Goal: Information Seeking & Learning: Learn about a topic

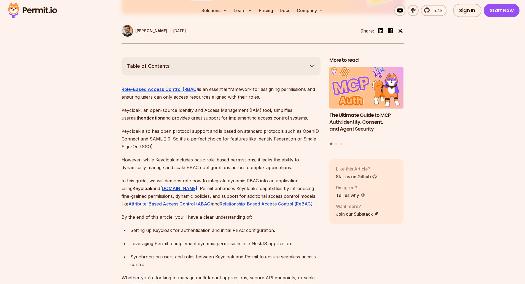
scroll to position [413, 0]
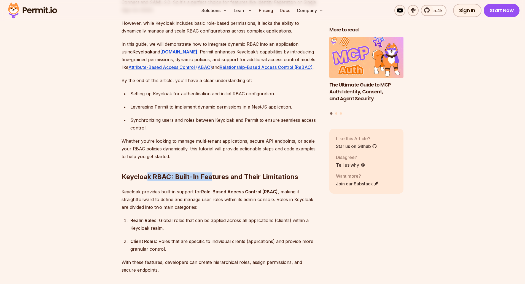
drag, startPoint x: 148, startPoint y: 166, endPoint x: 212, endPoint y: 167, distance: 64.2
click at [212, 167] on h2 "Keycloak RBAC: Built-In Features and Their Limitations" at bounding box center [220, 165] width 199 height 31
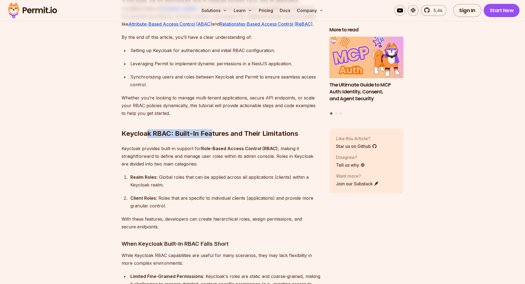
scroll to position [578, 0]
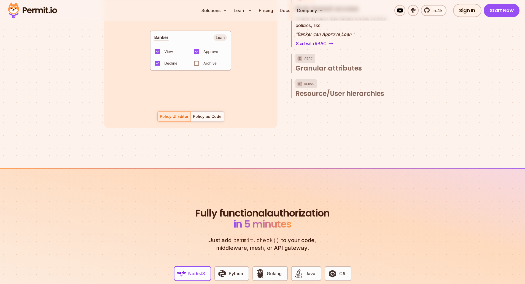
scroll to position [1047, 0]
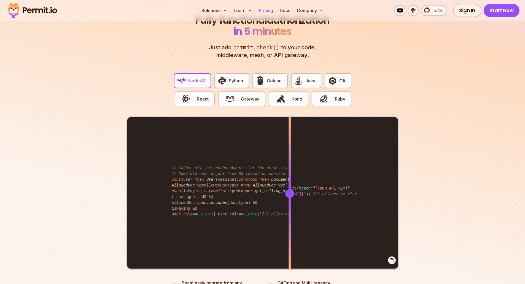
click at [268, 8] on link "Pricing" at bounding box center [265, 10] width 19 height 11
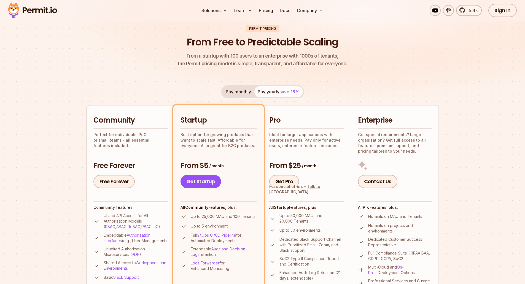
scroll to position [110, 0]
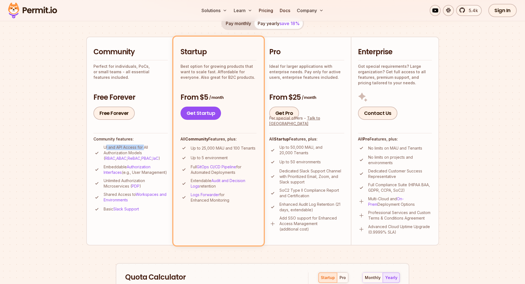
drag, startPoint x: 107, startPoint y: 148, endPoint x: 145, endPoint y: 147, distance: 38.0
click at [145, 147] on p "UI and API Access for All Authorization Models ( RBAC , ABAC , ReBAC , PBAC , I…" at bounding box center [136, 153] width 64 height 17
drag, startPoint x: 102, startPoint y: 214, endPoint x: 110, endPoint y: 214, distance: 7.7
click at [110, 213] on li "Basic Slack Support" at bounding box center [130, 209] width 74 height 7
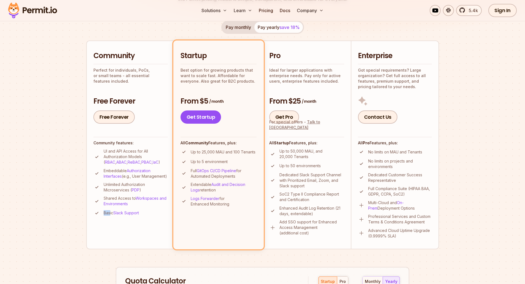
scroll to position [0, 0]
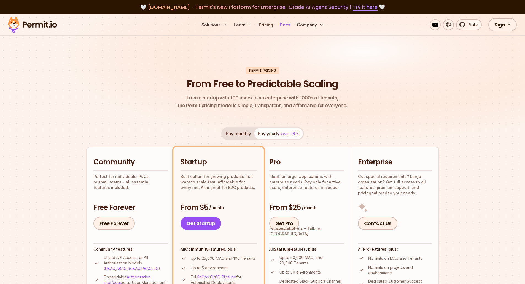
click at [283, 25] on link "Docs" at bounding box center [284, 24] width 15 height 11
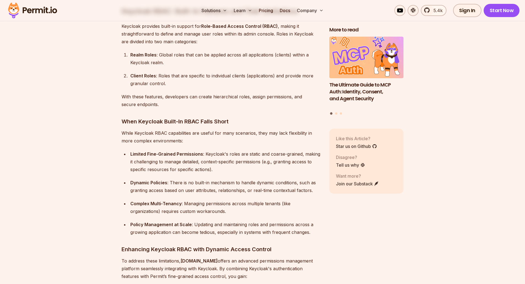
scroll to position [578, 0]
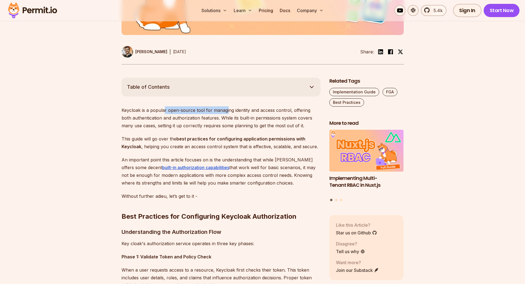
drag, startPoint x: 167, startPoint y: 112, endPoint x: 227, endPoint y: 112, distance: 59.5
click at [227, 112] on p "Keycloak is a popular open-source tool for managing identity and access control…" at bounding box center [220, 117] width 199 height 23
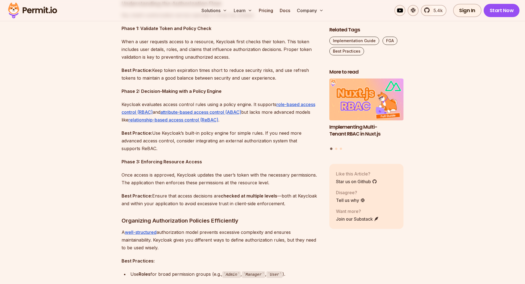
scroll to position [468, 0]
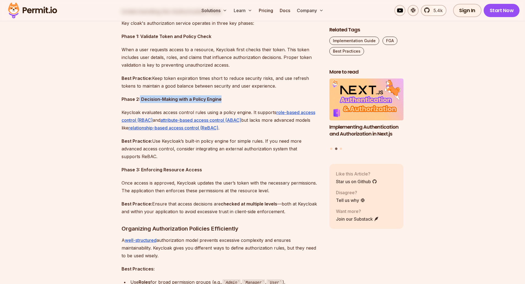
drag, startPoint x: 140, startPoint y: 96, endPoint x: 224, endPoint y: 97, distance: 84.0
click at [224, 97] on p "Phase 2: Decision-Making with a Policy Engine" at bounding box center [220, 99] width 199 height 8
drag, startPoint x: 144, startPoint y: 166, endPoint x: 228, endPoint y: 167, distance: 83.5
click at [226, 166] on p "Phase 3: Enforcing Resource Access" at bounding box center [220, 170] width 199 height 8
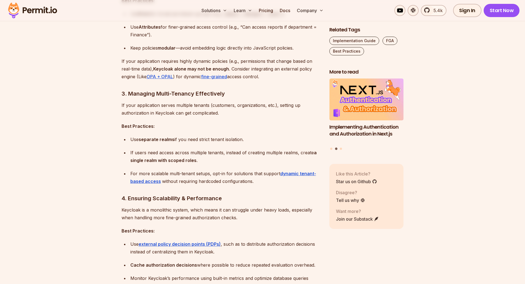
scroll to position [744, 0]
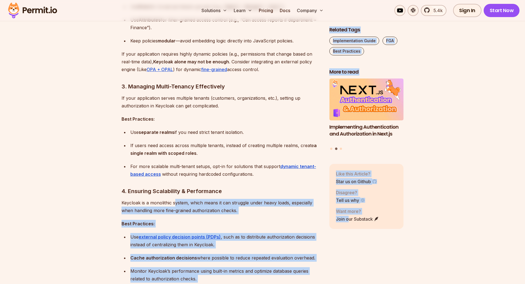
drag, startPoint x: 349, startPoint y: 236, endPoint x: 341, endPoint y: 239, distance: 9.3
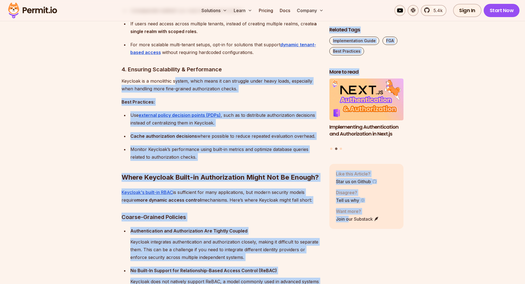
scroll to position [881, 0]
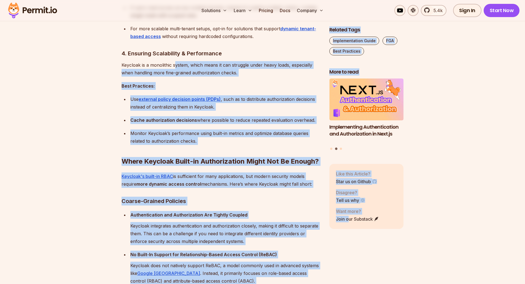
click at [55, 169] on section "Table of Contents Keycloak is a popular open-source tool for managing identity …" at bounding box center [262, 277] width 525 height 1667
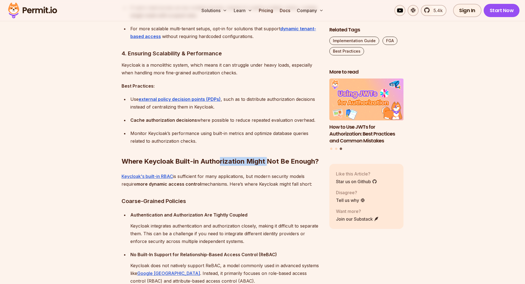
drag, startPoint x: 219, startPoint y: 156, endPoint x: 270, endPoint y: 161, distance: 51.4
click at [269, 161] on h2 "Where Keycloak Built-in Authorization Might Not Be Enough?" at bounding box center [220, 150] width 199 height 31
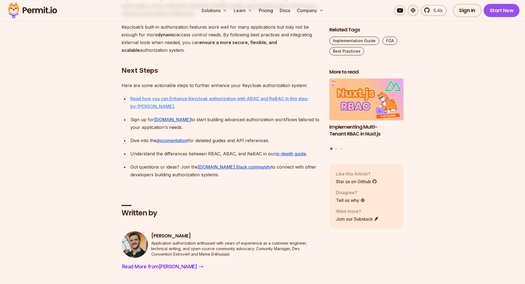
scroll to position [1763, 0]
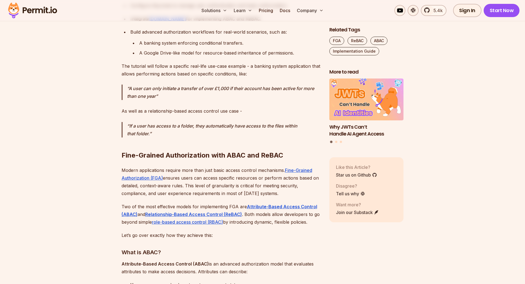
scroll to position [468, 0]
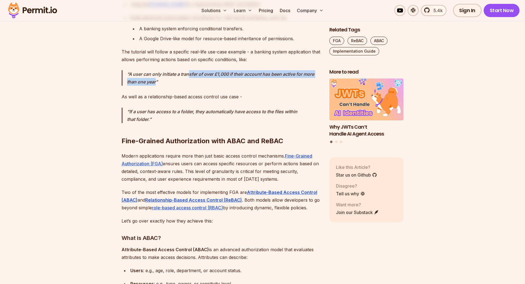
drag, startPoint x: 160, startPoint y: 79, endPoint x: 190, endPoint y: 72, distance: 30.4
click at [190, 72] on p "A user can only initiate a transfer of over £1,000 if their account has been ac…" at bounding box center [223, 77] width 193 height 15
click at [189, 73] on p "A user can only initiate a transfer of over £1,000 if their account has been ac…" at bounding box center [223, 77] width 193 height 15
click at [241, 74] on p "A user can only initiate a transfer of over £1,000 if their account has been ac…" at bounding box center [223, 77] width 193 height 15
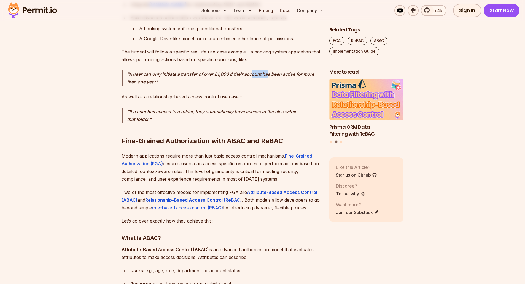
drag, startPoint x: 252, startPoint y: 76, endPoint x: 269, endPoint y: 73, distance: 17.1
click at [269, 73] on p "A user can only initiate a transfer of over £1,000 if their account has been ac…" at bounding box center [223, 77] width 193 height 15
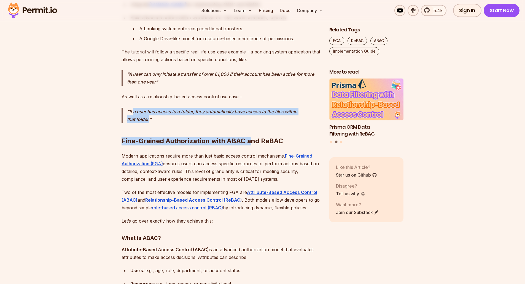
drag, startPoint x: 128, startPoint y: 111, endPoint x: 251, endPoint y: 120, distance: 123.9
click at [251, 120] on h2 "Fine-Grained Authorization with ABAC and ReBAC" at bounding box center [220, 130] width 199 height 31
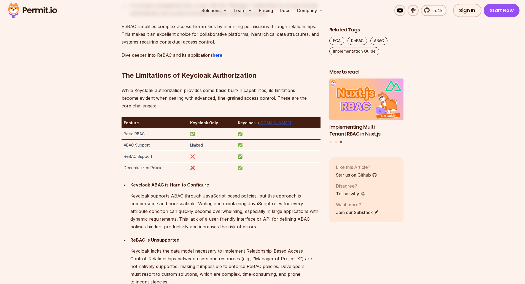
scroll to position [881, 0]
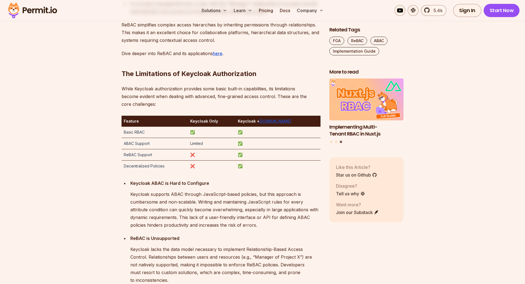
click at [135, 133] on td "Basic RBAC" at bounding box center [154, 132] width 67 height 11
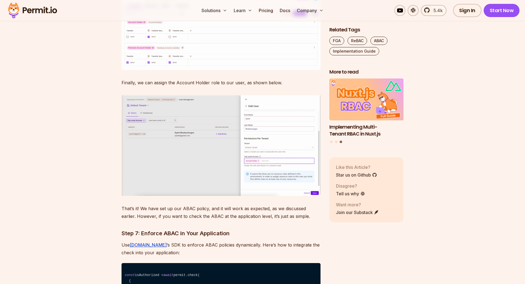
scroll to position [3690, 0]
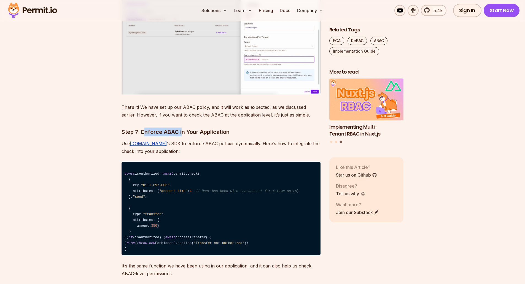
drag, startPoint x: 152, startPoint y: 117, endPoint x: 183, endPoint y: 117, distance: 31.1
click at [183, 128] on h3 "Step 7: Enforce ABAC in Your Application" at bounding box center [220, 132] width 199 height 9
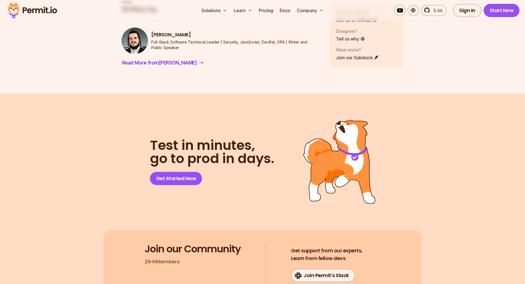
scroll to position [5481, 0]
click at [147, 66] on span "Read More from Gabriel" at bounding box center [159, 62] width 75 height 8
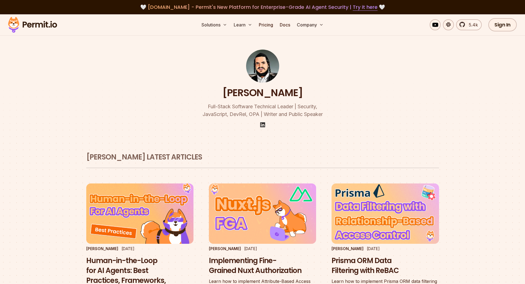
click at [263, 126] on img at bounding box center [262, 124] width 7 height 7
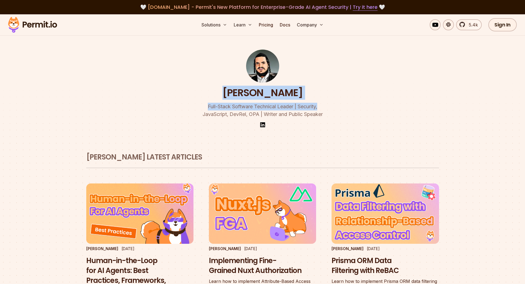
drag, startPoint x: 224, startPoint y: 90, endPoint x: 322, endPoint y: 96, distance: 98.0
click at [322, 96] on div "Gabriel L. Manor Full-Stack Software Technical Leader | Security, JavaScript, D…" at bounding box center [262, 77] width 317 height 127
click at [312, 95] on div "Gabriel L. Manor Full-Stack Software Technical Leader | Security, JavaScript, D…" at bounding box center [262, 77] width 317 height 127
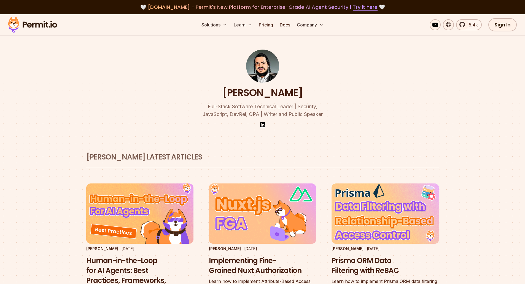
click at [286, 95] on h1 "Gabriel L. Manor" at bounding box center [262, 93] width 80 height 14
copy h1 "Gabriel L. Manor"
